Goal: Information Seeking & Learning: Check status

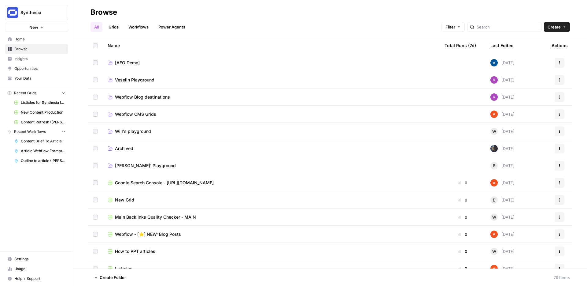
click at [24, 60] on span "Insights" at bounding box center [39, 59] width 51 height 6
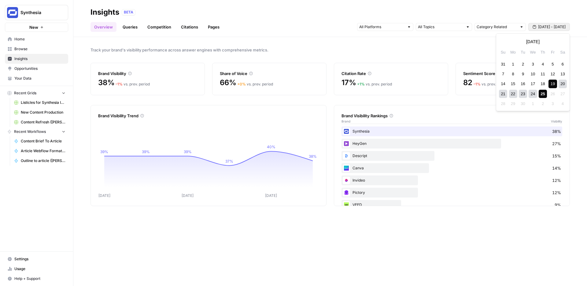
click at [542, 27] on span "[DATE] - [DATE]" at bounding box center [552, 27] width 28 height 6
click at [502, 41] on icon "button" at bounding box center [504, 41] width 4 height 4
click at [514, 77] on div "4" at bounding box center [513, 74] width 8 height 8
click at [564, 37] on button "Next month" at bounding box center [561, 41] width 11 height 11
click at [544, 94] on div "25" at bounding box center [543, 94] width 8 height 8
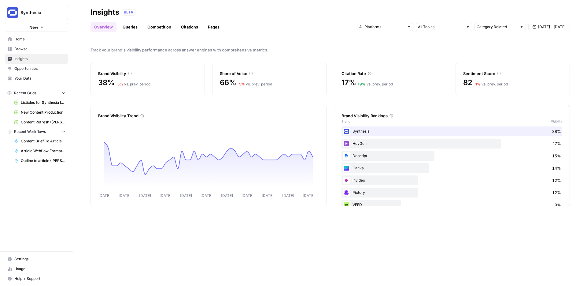
click at [130, 30] on link "Queries" at bounding box center [130, 27] width 22 height 10
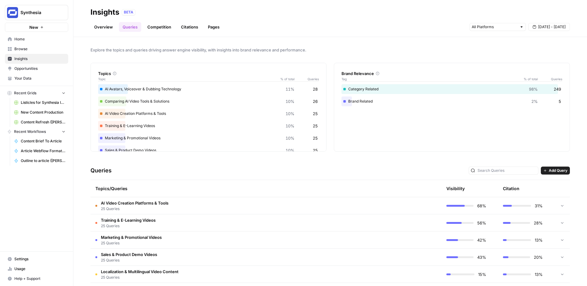
scroll to position [14, 0]
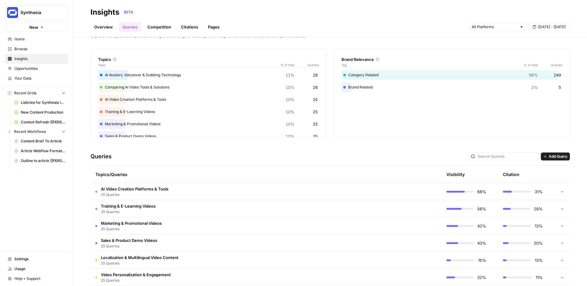
click at [30, 50] on span "Browse" at bounding box center [39, 49] width 51 height 6
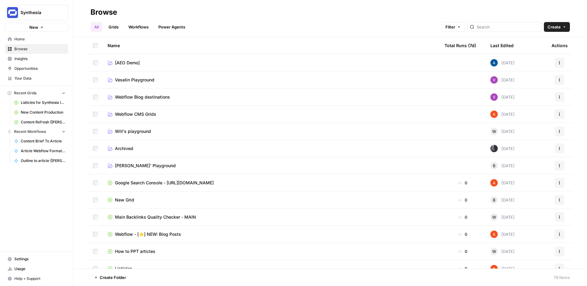
click at [23, 60] on span "Insights" at bounding box center [39, 59] width 51 height 6
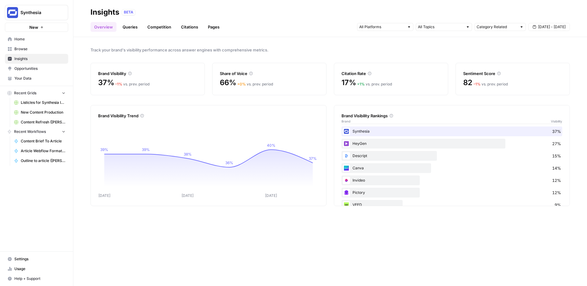
click at [132, 25] on link "Queries" at bounding box center [130, 27] width 22 height 10
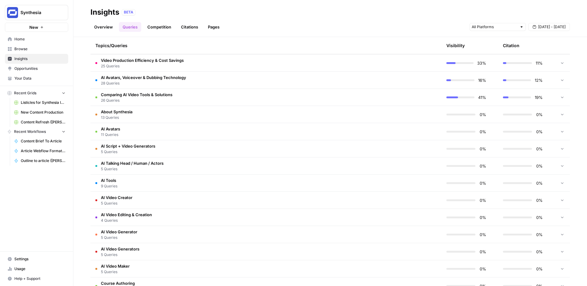
scroll to position [263, 0]
